Goal: Information Seeking & Learning: Find specific page/section

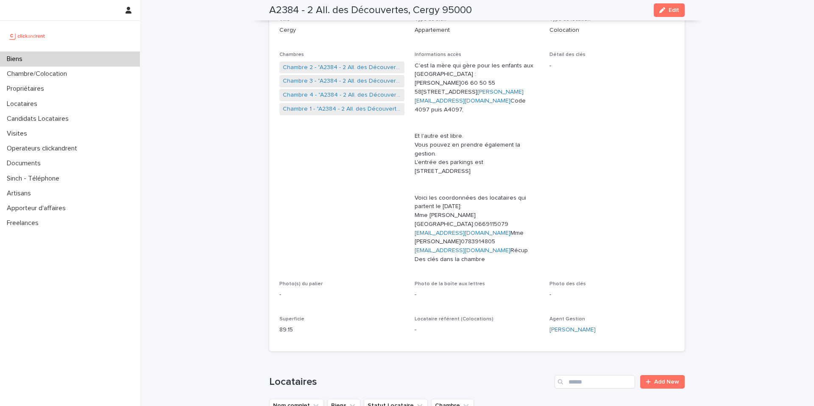
scroll to position [28, 0]
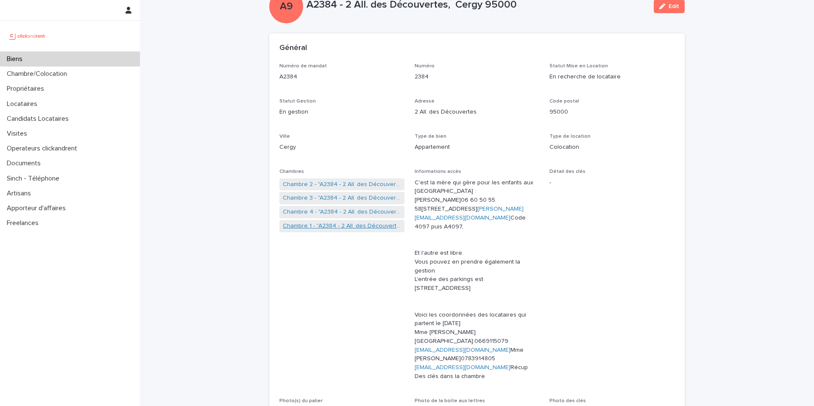
click at [338, 229] on link "Chambre 1 - "A2384 - 2 All. des Découvertes, Cergy 95000"" at bounding box center [342, 226] width 118 height 9
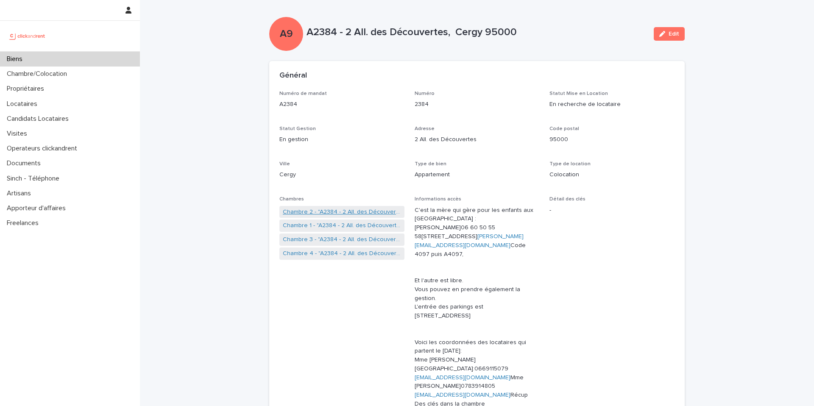
click at [332, 211] on link "Chambre 2 - "A2384 - 2 All. des Découvertes, Cergy 95000"" at bounding box center [342, 212] width 118 height 9
drag, startPoint x: 344, startPoint y: 34, endPoint x: 524, endPoint y: 28, distance: 179.5
click at [524, 28] on p "A2384 - 2 All. des Découvertes, Cergy 95000" at bounding box center [477, 32] width 341 height 12
click at [493, 29] on p "A2384 - 2 All. des Découvertes, Cergy 95000" at bounding box center [477, 32] width 341 height 12
click at [343, 34] on p "A2384 - 2 All. des Découvertes, Cergy 95000" at bounding box center [477, 32] width 341 height 12
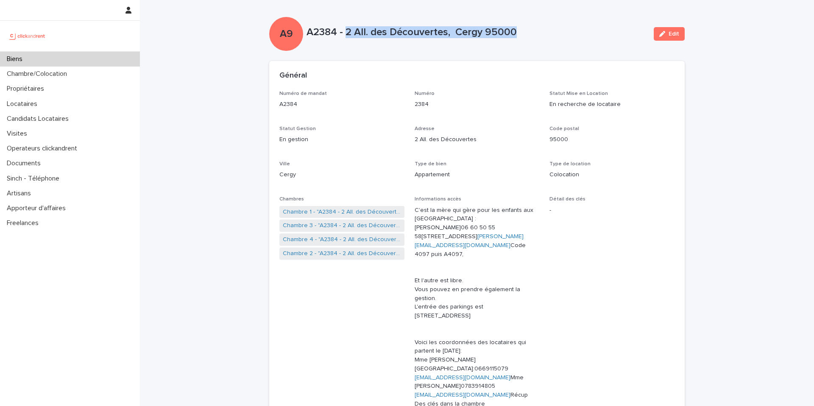
drag, startPoint x: 346, startPoint y: 31, endPoint x: 525, endPoint y: 28, distance: 178.5
click at [525, 28] on p "A2384 - 2 All. des Découvertes, Cergy 95000" at bounding box center [477, 32] width 341 height 12
copy p "2 All. des Découvertes, Cergy 95000"
click at [66, 63] on div "Biens" at bounding box center [70, 59] width 140 height 15
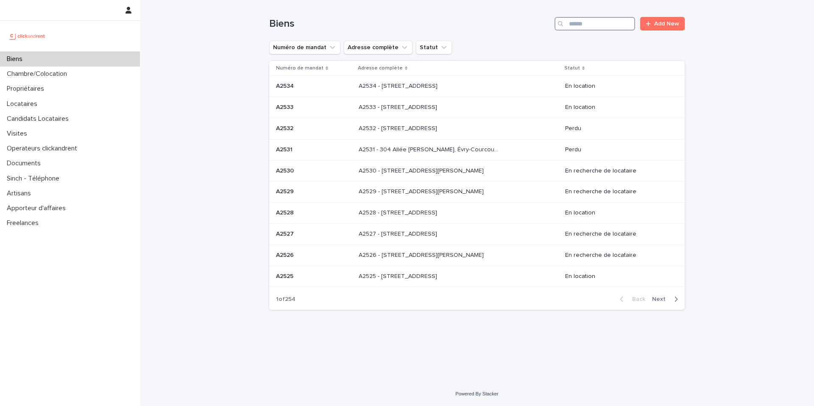
click at [595, 25] on input "Search" at bounding box center [595, 24] width 81 height 14
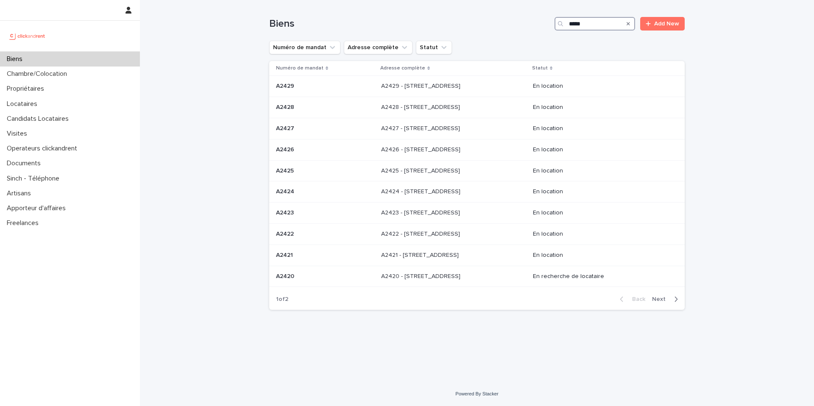
type input "*****"
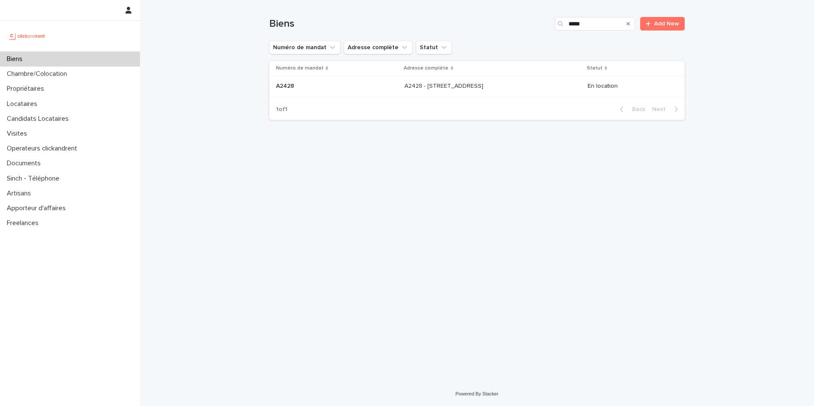
click at [530, 81] on div "A2428 - 7 rue des châteaux Brûloirs, Cergy 95000 A2428 - 7 rue des châteaux Brû…" at bounding box center [493, 86] width 176 height 14
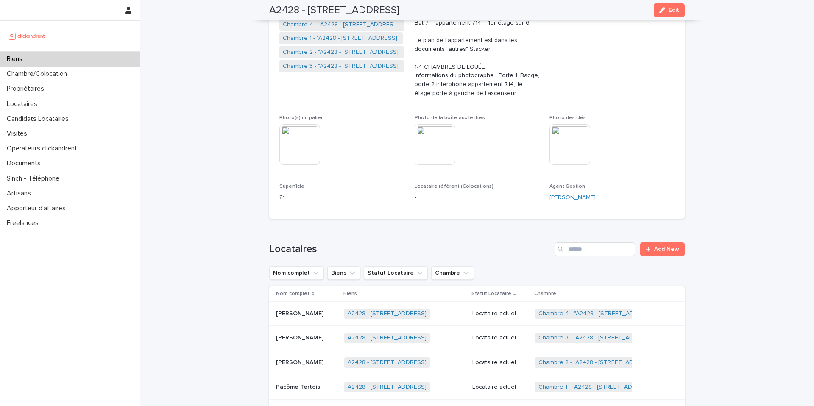
scroll to position [179, 0]
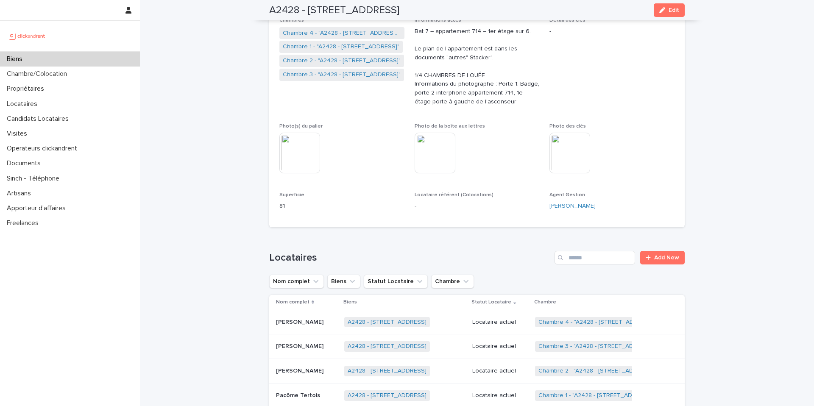
click at [92, 56] on div "Biens" at bounding box center [70, 59] width 140 height 15
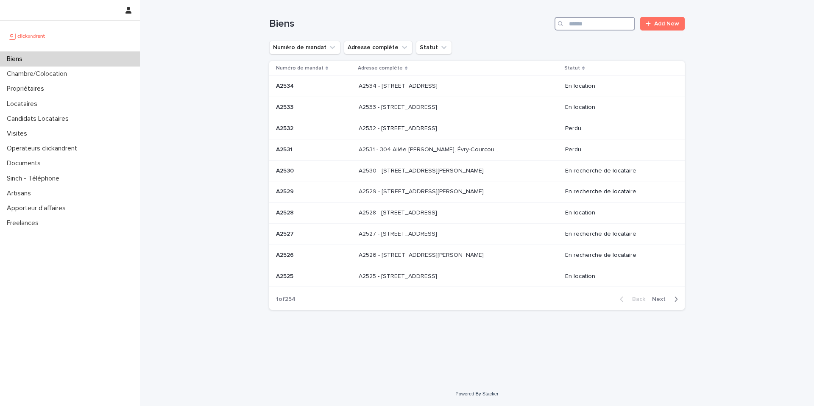
click at [592, 24] on input "Search" at bounding box center [595, 24] width 81 height 14
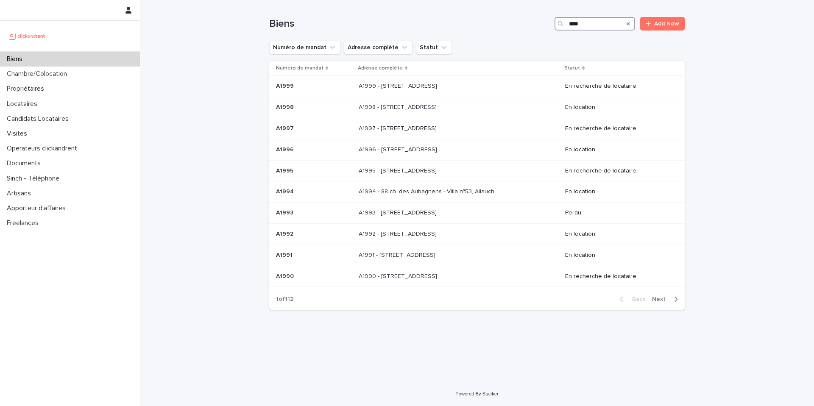
type input "*****"
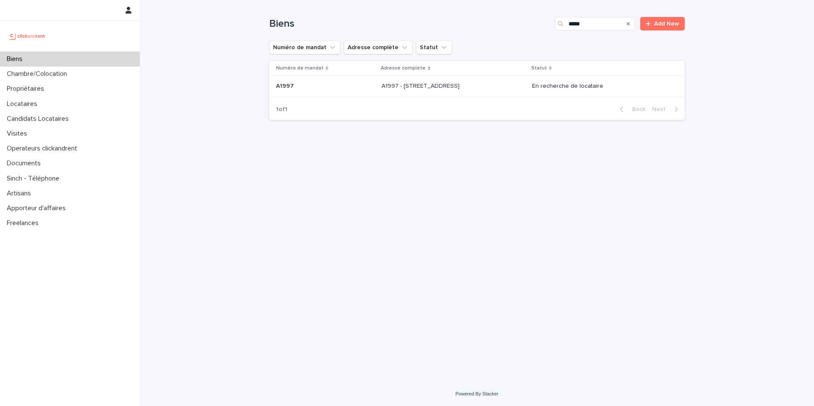
click at [504, 79] on div "A1997 - 63 Rue Miraumont, Amiens 80000 A1997 - 63 Rue Miraumont, Amiens 80000" at bounding box center [453, 86] width 143 height 14
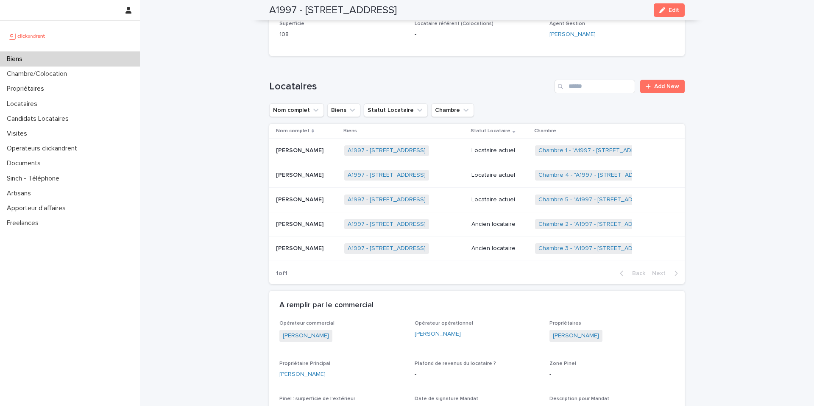
scroll to position [307, 0]
click at [108, 59] on div "Biens" at bounding box center [70, 59] width 140 height 15
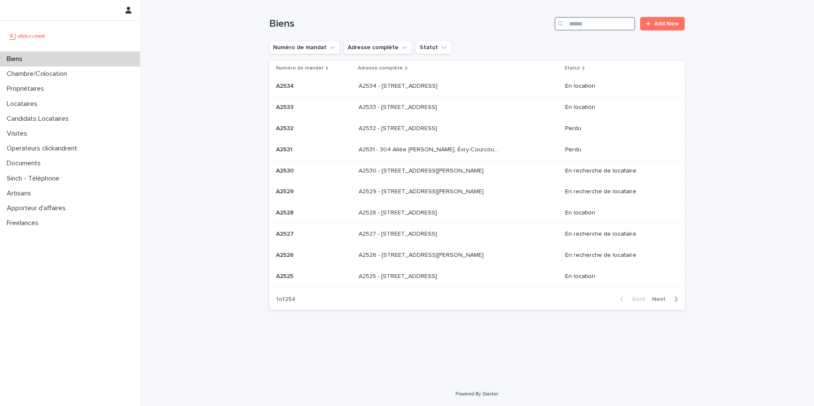
click at [592, 26] on input "Search" at bounding box center [595, 24] width 81 height 14
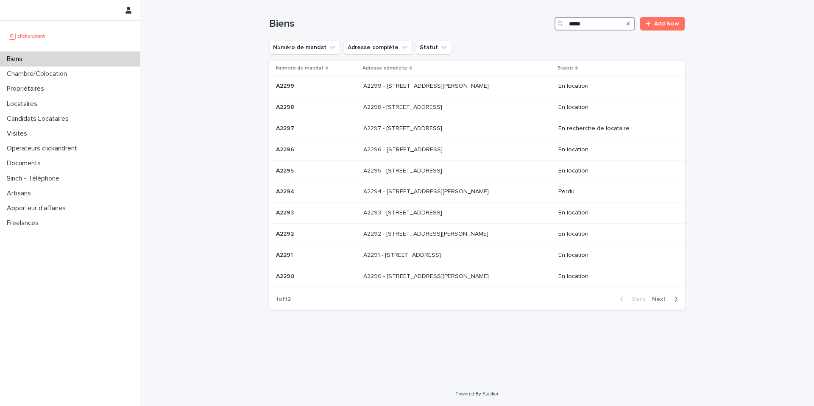
type input "*****"
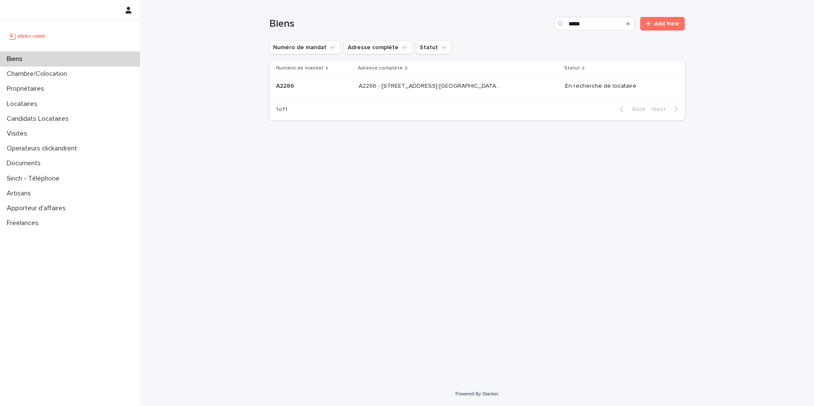
click at [486, 89] on p "A2286 - 5 allée du Dr. Schalow, Aulnay-sous-Bois 93600" at bounding box center [430, 85] width 143 height 9
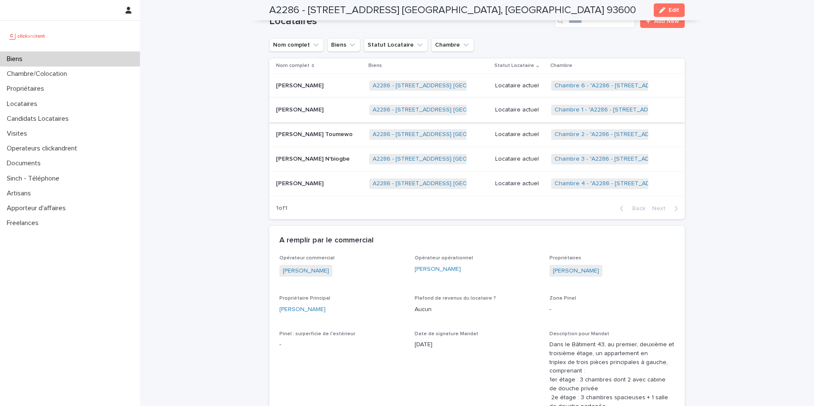
scroll to position [588, 0]
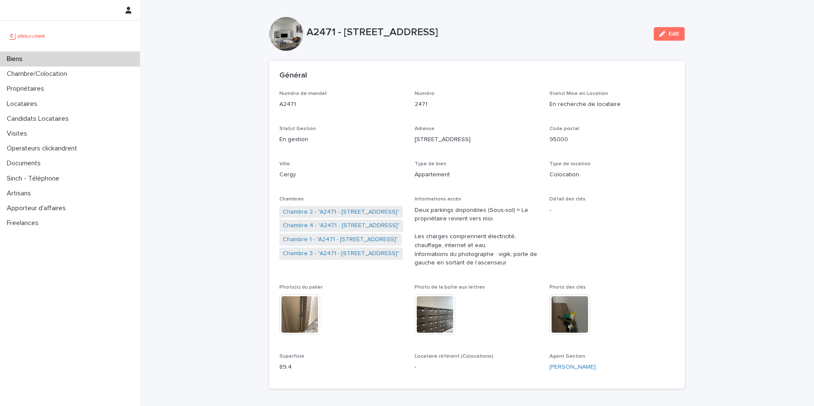
click at [107, 57] on div "Biens" at bounding box center [70, 59] width 140 height 15
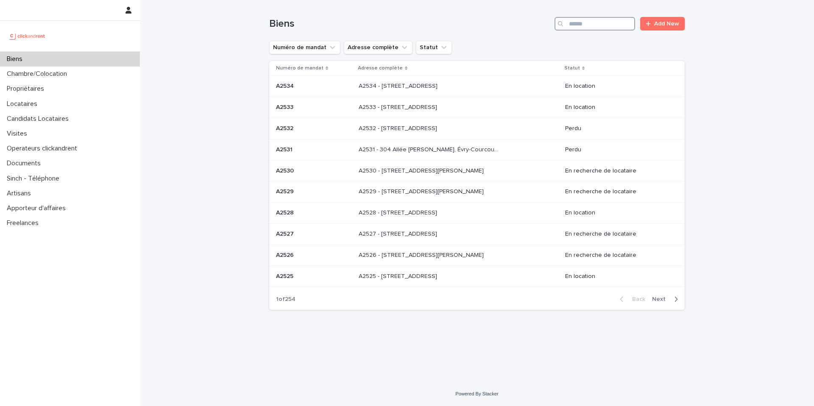
click at [592, 24] on input "Search" at bounding box center [595, 24] width 81 height 14
type input "*"
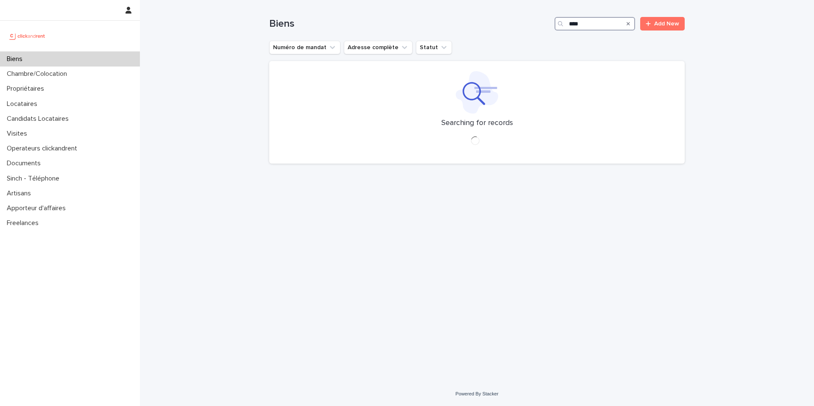
type input "****"
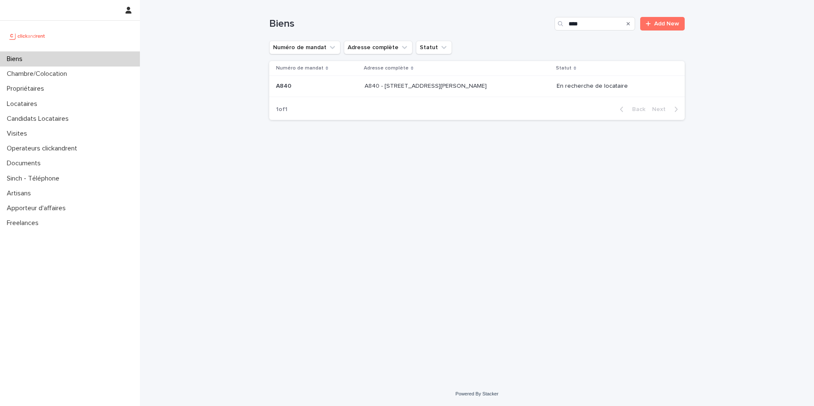
click at [476, 84] on p "A840 - [STREET_ADDRESS][PERSON_NAME]" at bounding box center [427, 85] width 124 height 9
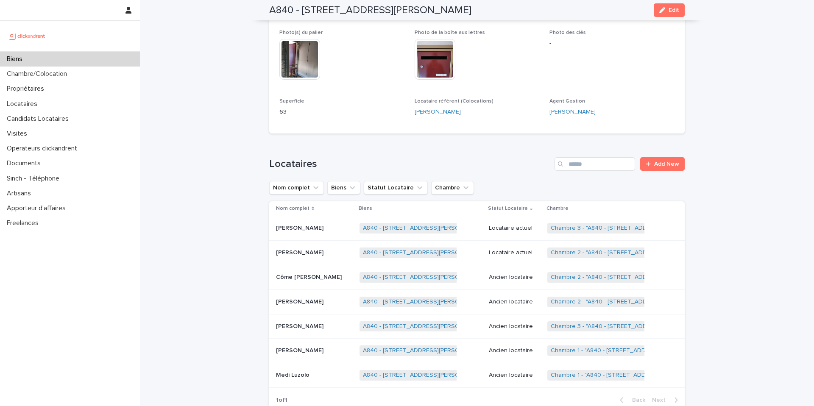
scroll to position [283, 0]
click at [512, 248] on p "Locataire actuel" at bounding box center [515, 251] width 52 height 7
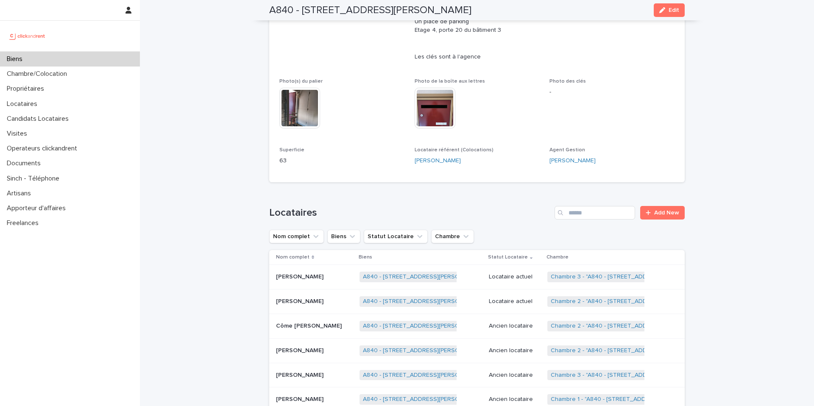
scroll to position [237, 0]
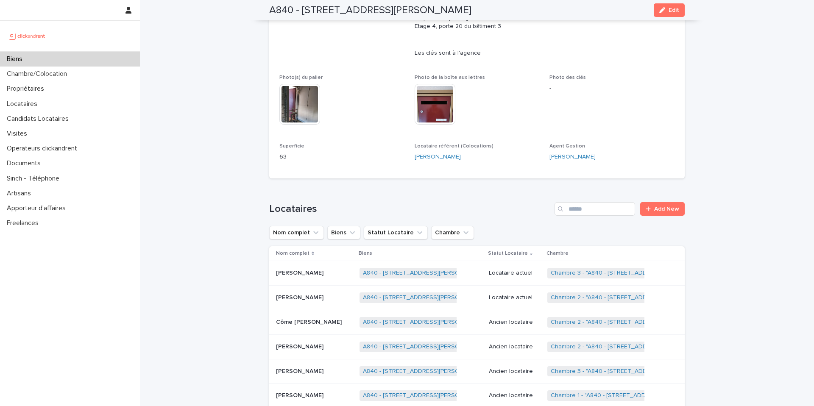
click at [496, 270] on p "Locataire actuel" at bounding box center [515, 273] width 52 height 7
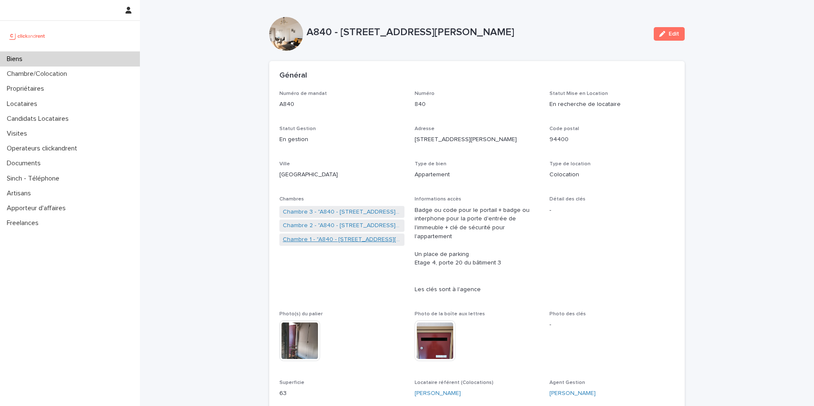
click at [338, 241] on link "Chambre 1 - "A840 - [STREET_ADDRESS][PERSON_NAME]"" at bounding box center [342, 239] width 118 height 9
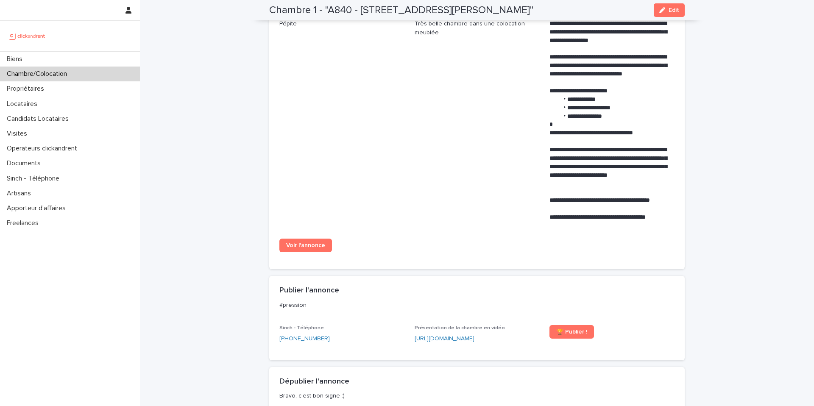
scroll to position [362, 0]
click at [312, 249] on span "Voir l'annonce" at bounding box center [305, 246] width 39 height 6
